Goal: Task Accomplishment & Management: Complete application form

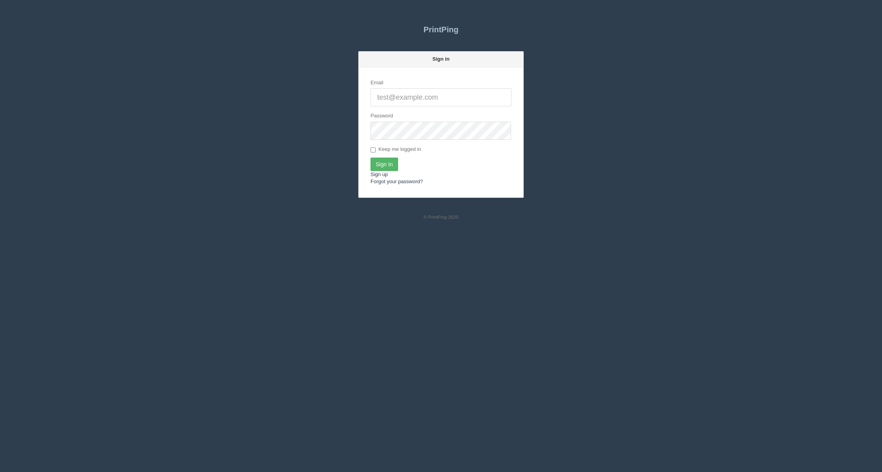
type input "[EMAIL_ADDRESS][DOMAIN_NAME]"
click at [388, 164] on input "Sign In" at bounding box center [384, 163] width 28 height 13
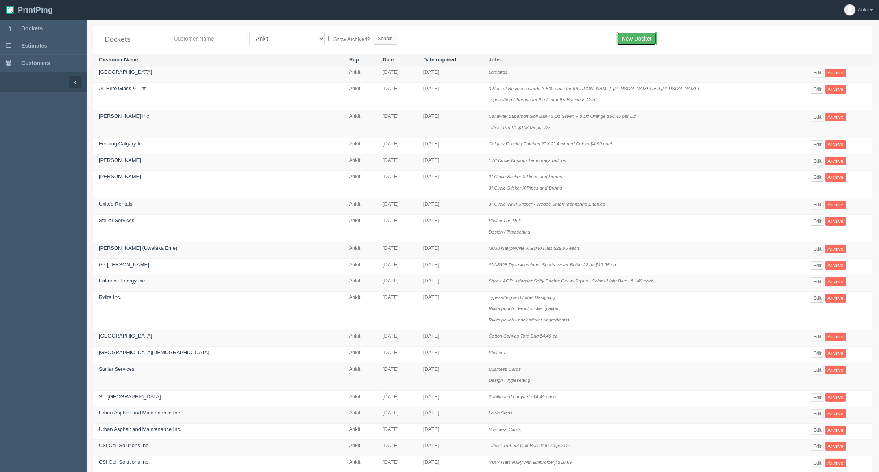
click at [637, 35] on link "New Docket" at bounding box center [637, 38] width 40 height 13
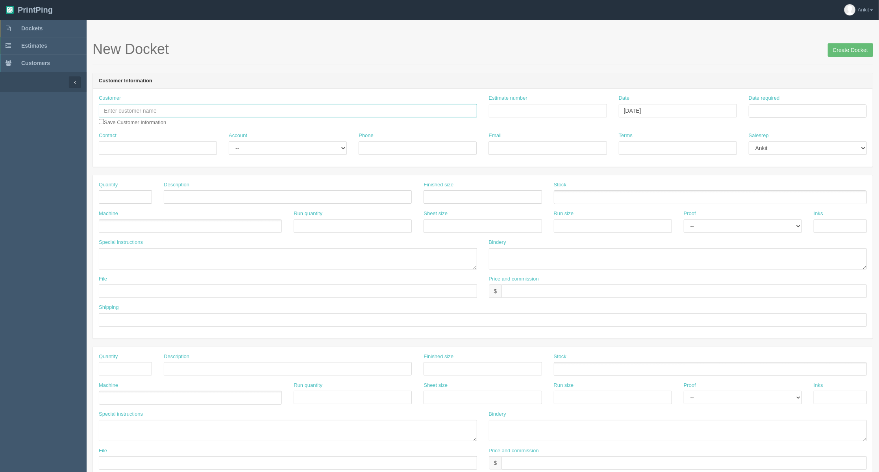
click at [148, 113] on input "text" at bounding box center [288, 110] width 378 height 13
type input "Sons Of Pitches"
click at [101, 122] on input "checkbox" at bounding box center [101, 121] width 5 height 5
checkbox input "true"
click at [117, 145] on input "Contact" at bounding box center [158, 147] width 118 height 13
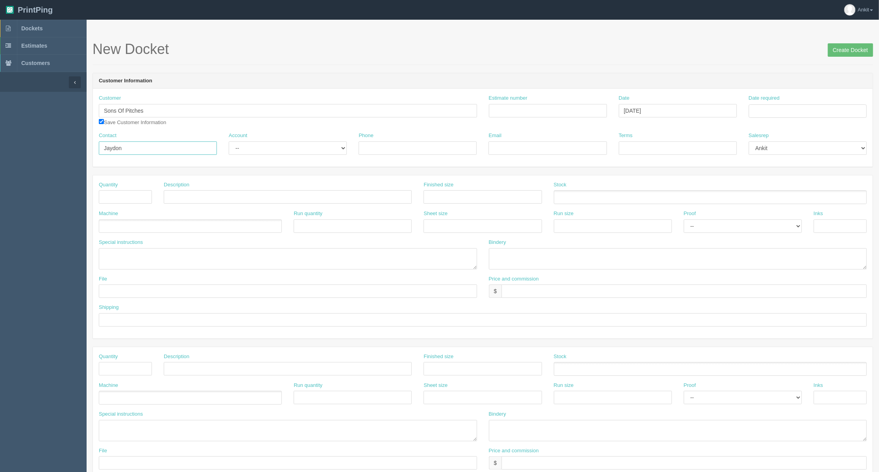
type input "Jaydon"
click at [263, 153] on select "-- Existing Client Allrush Client Rep Client" at bounding box center [288, 147] width 118 height 13
select select "Allrush Client"
click at [229, 141] on select "-- Existing Client Allrush Client Rep Client" at bounding box center [288, 147] width 118 height 13
click at [384, 148] on input "Phone" at bounding box center [418, 147] width 118 height 13
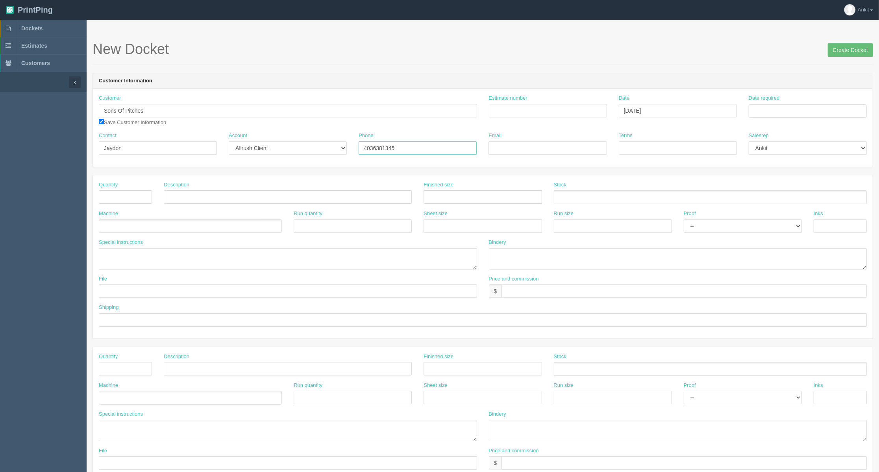
type input "4036381345"
click at [543, 160] on div "Email" at bounding box center [548, 146] width 130 height 29
click at [534, 145] on input "Email" at bounding box center [547, 147] width 118 height 13
paste input "[EMAIL_ADDRESS][DOMAIN_NAME]"
type input "[EMAIL_ADDRESS][DOMAIN_NAME]"
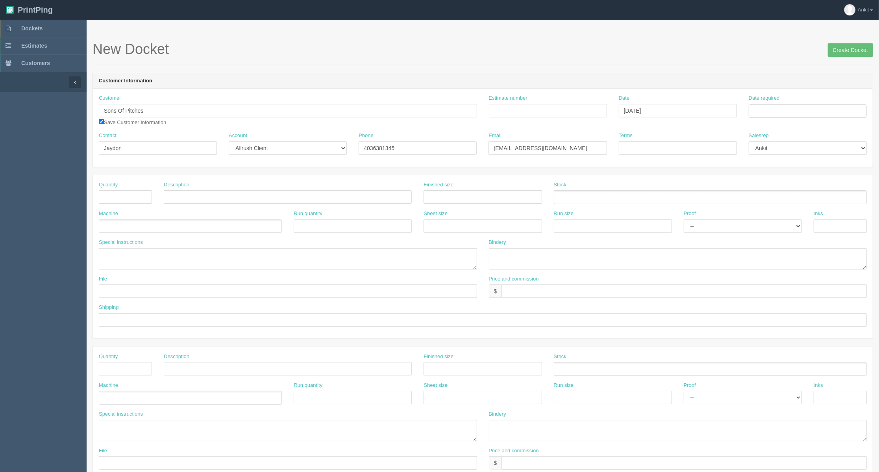
click at [527, 118] on div "Estimate number" at bounding box center [548, 108] width 130 height 29
click at [515, 112] on input "Estimate number" at bounding box center [548, 110] width 118 height 13
click at [524, 109] on input "Estimate number" at bounding box center [548, 110] width 118 height 13
type input "7007"
click at [665, 152] on input "Terms" at bounding box center [678, 147] width 118 height 13
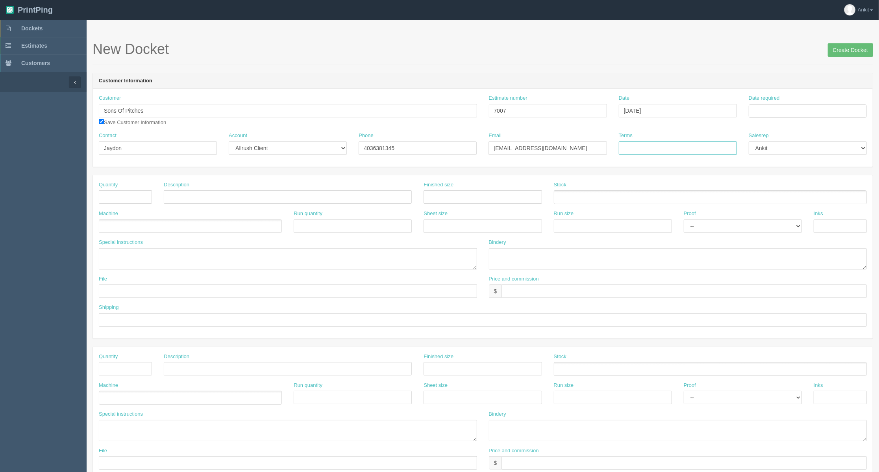
type input "COD"
click at [638, 169] on form "New Docket Create Docket Customer Information Customer Sons Of Pitches [PERSON_…" at bounding box center [482, 372] width 780 height 662
click at [755, 108] on input "Date required" at bounding box center [808, 110] width 118 height 13
click at [769, 124] on th "[DATE]" at bounding box center [787, 128] width 52 height 16
click at [766, 239] on span "Sep" at bounding box center [762, 240] width 18 height 21
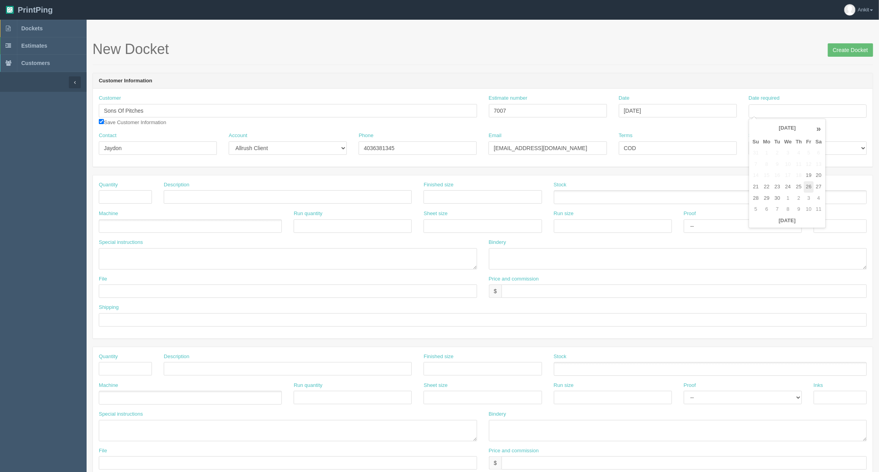
click at [808, 189] on td "26" at bounding box center [808, 186] width 9 height 11
type input "[DATE]"
click at [125, 194] on input "text" at bounding box center [125, 196] width 53 height 13
type input "1"
type input "Name Bar and Sewing"
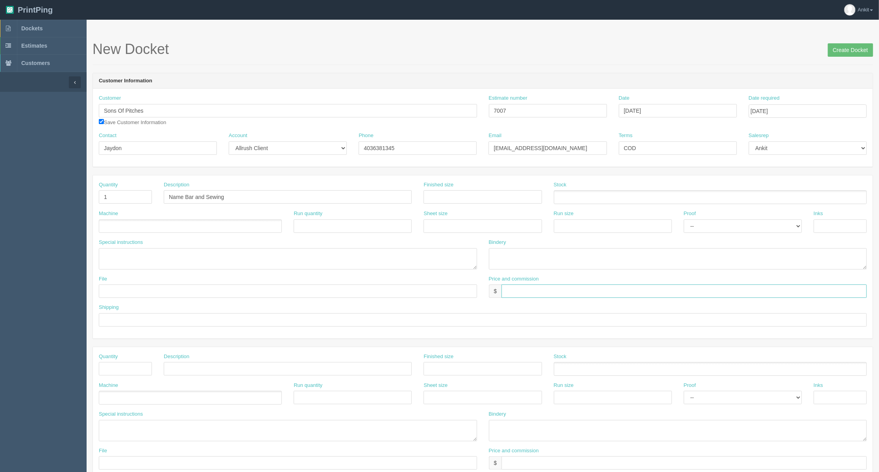
click at [512, 287] on input "text" at bounding box center [683, 290] width 365 height 13
type input "$90.53 AG$1.56"
type input "AR$"
drag, startPoint x: 135, startPoint y: 321, endPoint x: 65, endPoint y: 322, distance: 70.1
click at [65, 322] on section "Dockets Estimates Customers" at bounding box center [439, 367] width 879 height 695
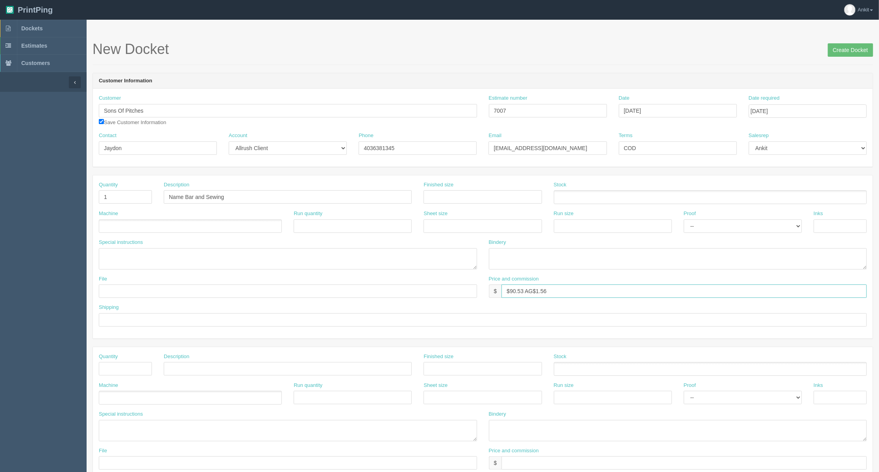
click at [562, 292] on input "$90.53 AG$1.56" at bounding box center [683, 290] width 365 height 13
click at [555, 290] on input "$90.53 AG$1.56 ar$11.02" at bounding box center [683, 290] width 365 height 13
type input "$90.53 AG$1.56 AR$11.02"
click at [113, 229] on ul at bounding box center [190, 226] width 183 height 14
type input "Outsource"
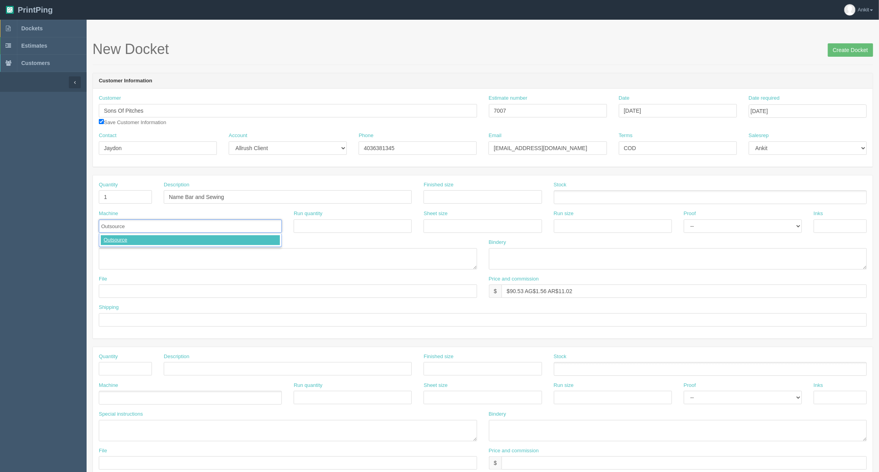
type input "Outsource"
click at [115, 257] on textarea at bounding box center [288, 258] width 378 height 21
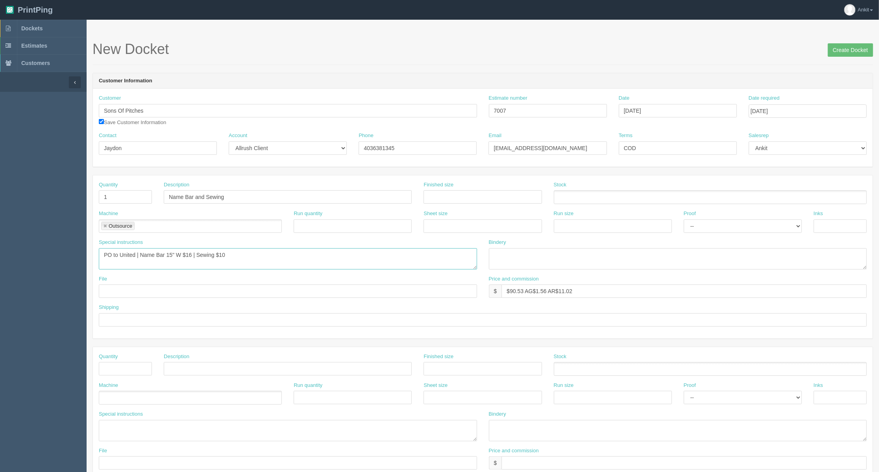
click at [165, 253] on textarea "PO to United | Name Bar 15" W $16 | Sewing $10" at bounding box center [288, 258] width 378 height 21
type textarea "PO to United | Name Bar (PROTWILL) 15" W $16 | Sewing $10"
click at [149, 290] on input "text" at bounding box center [288, 290] width 378 height 13
type input "sent to vendor"
click at [98, 320] on div "Shipping" at bounding box center [483, 317] width 780 height 29
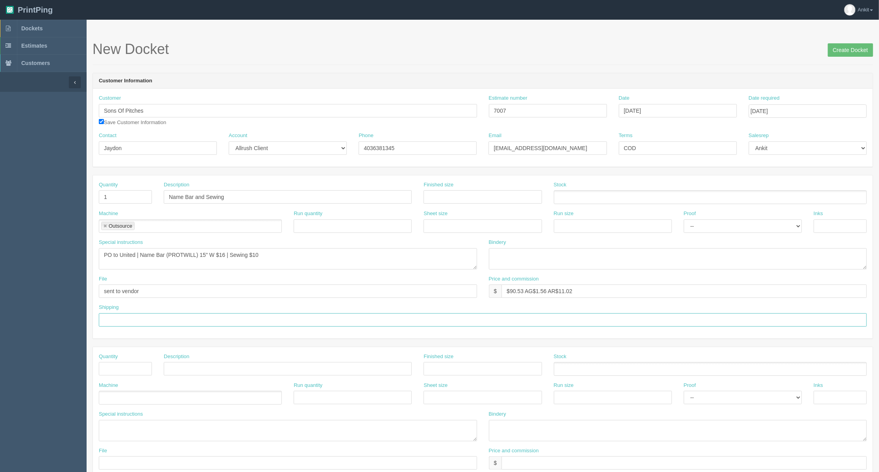
click at [144, 318] on input "text" at bounding box center [483, 319] width 768 height 13
type input "call/email for pick up"
click at [194, 304] on div "Shipping call/email for pick up" at bounding box center [483, 314] width 768 height 23
click at [832, 51] on input "Create Docket" at bounding box center [850, 49] width 45 height 13
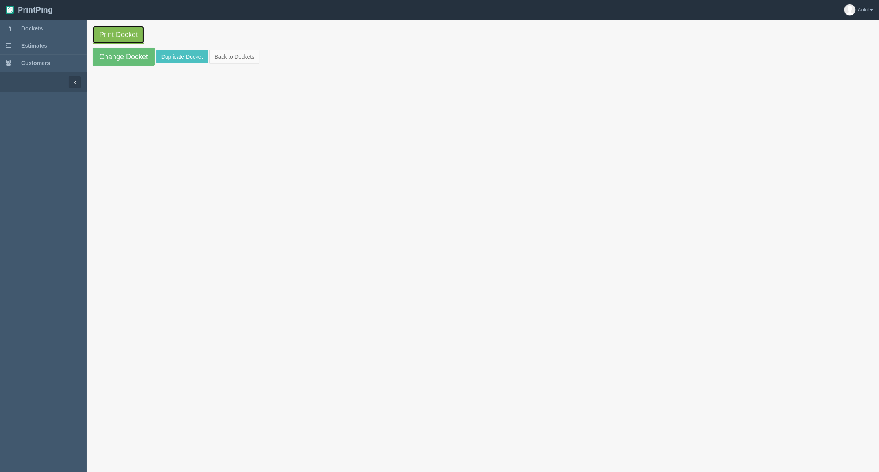
click at [120, 35] on link "Print Docket" at bounding box center [118, 35] width 52 height 18
